Goal: Transaction & Acquisition: Subscribe to service/newsletter

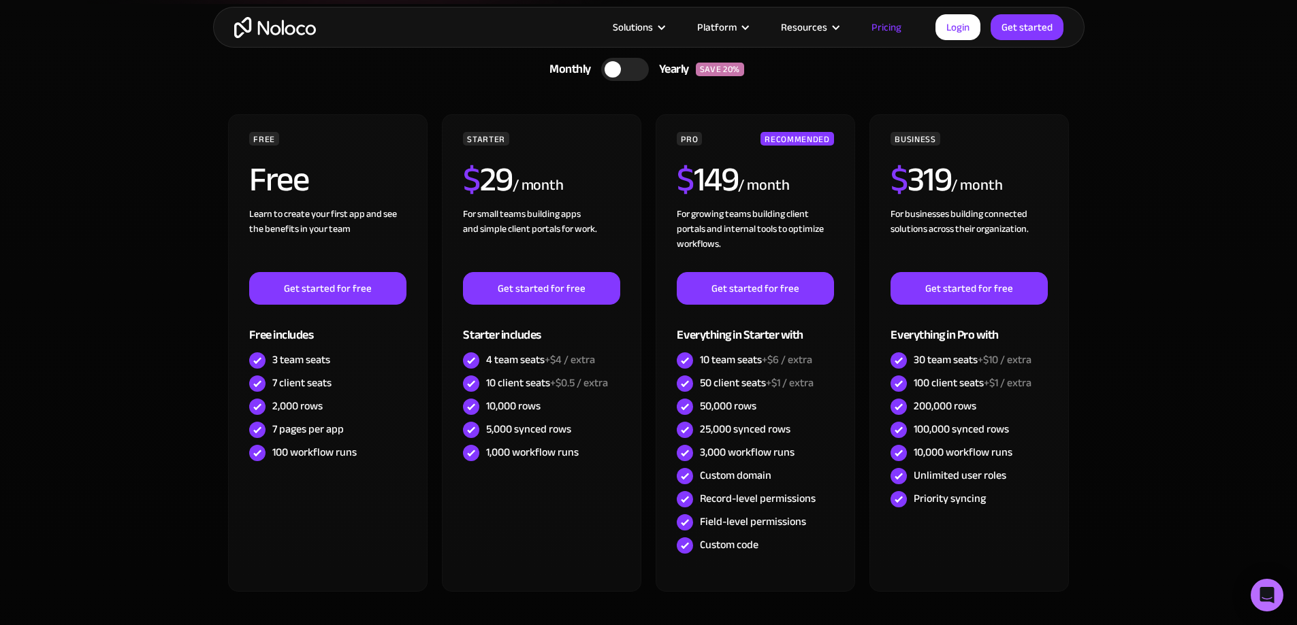
scroll to position [340, 0]
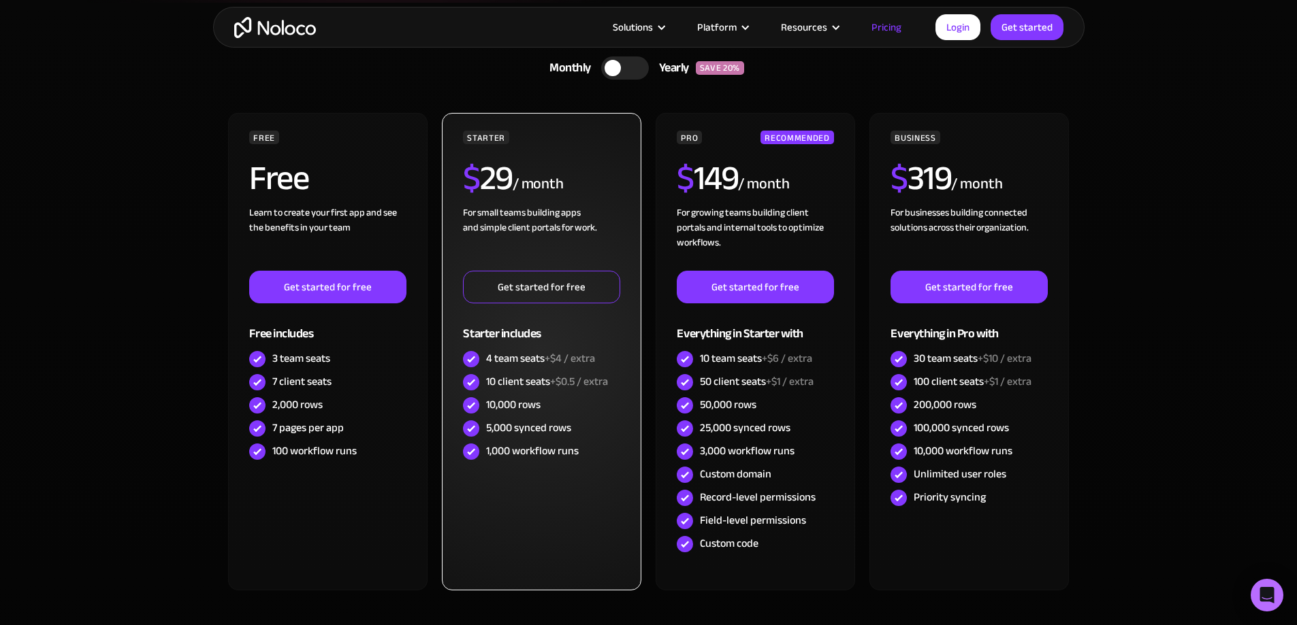
click at [576, 295] on link "Get started for free" at bounding box center [541, 287] width 157 height 33
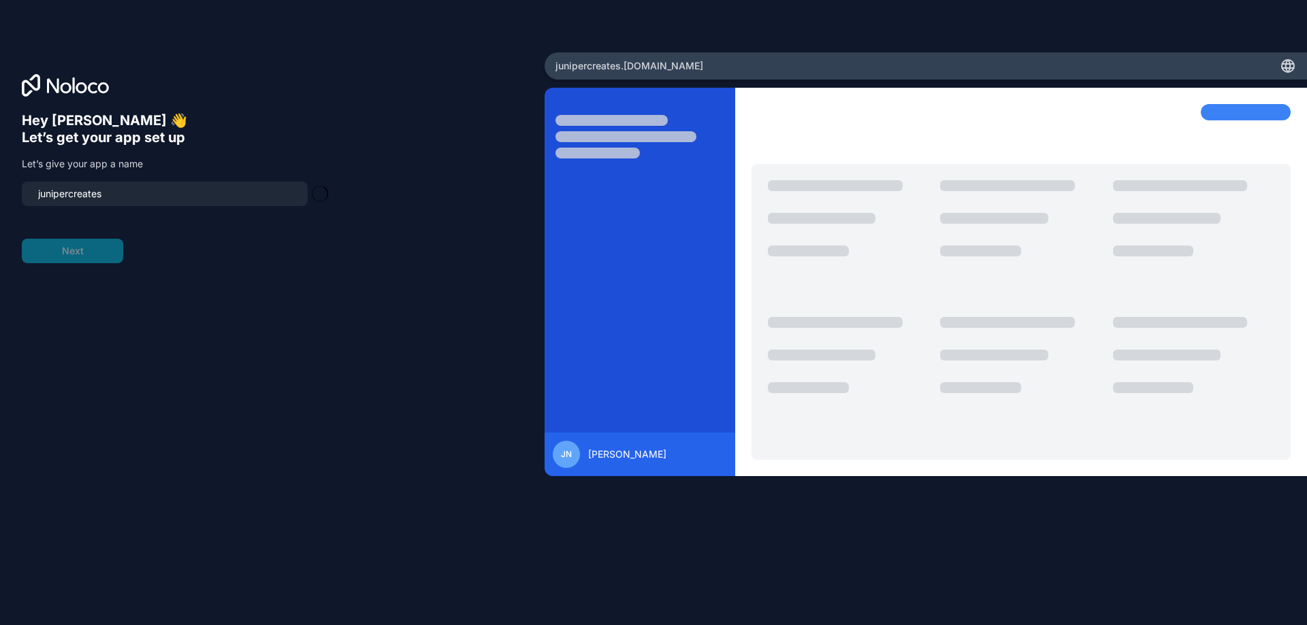
type input "junipercreates-app"
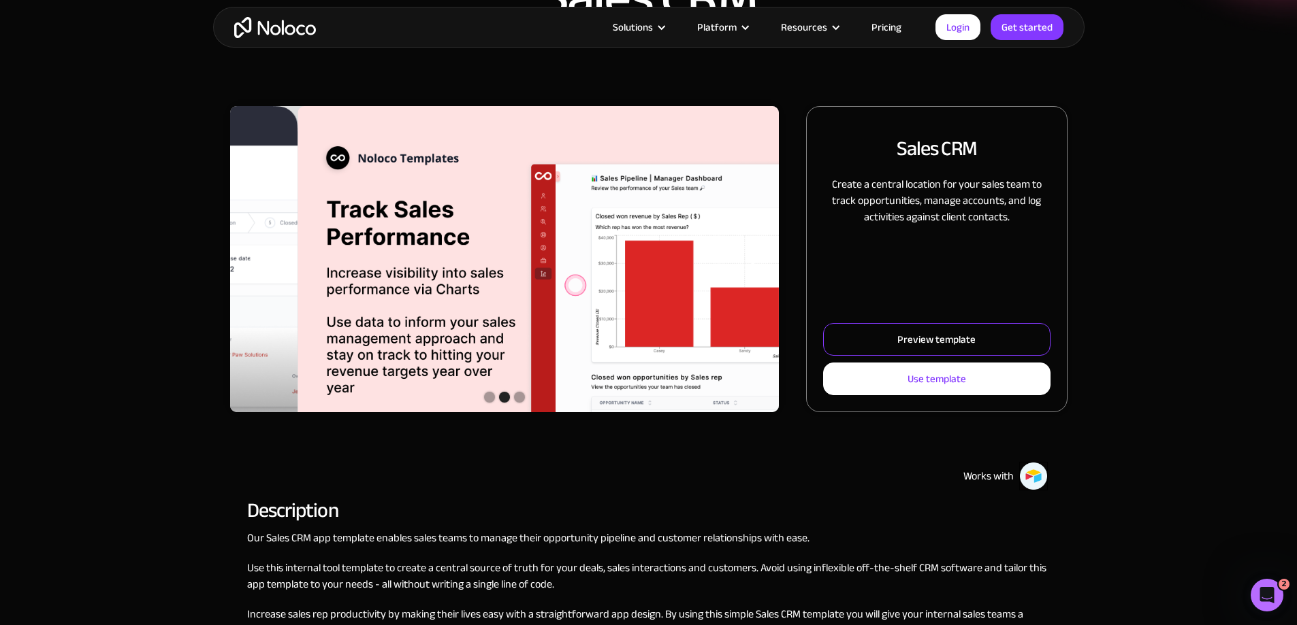
scroll to position [136, 0]
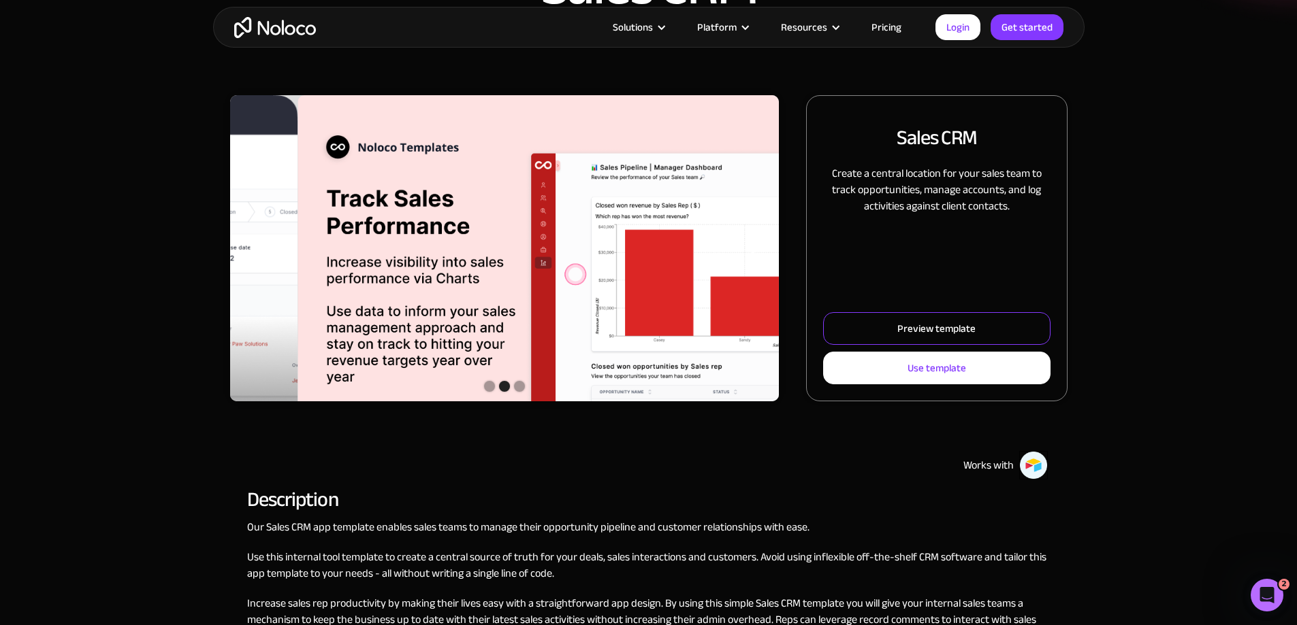
click at [902, 338] on div "Preview template" at bounding box center [936, 329] width 78 height 18
